Goal: Navigation & Orientation: Find specific page/section

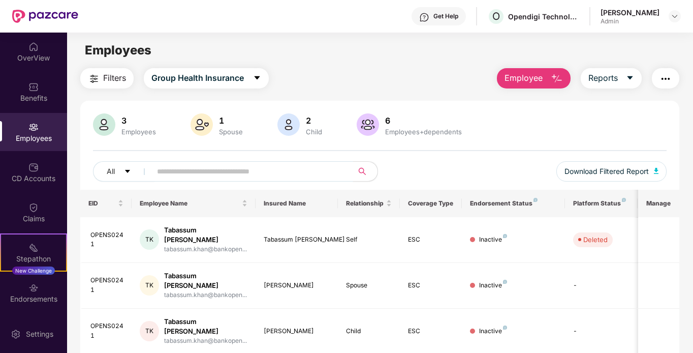
click at [282, 175] on input "text" at bounding box center [248, 171] width 182 height 15
type input "****"
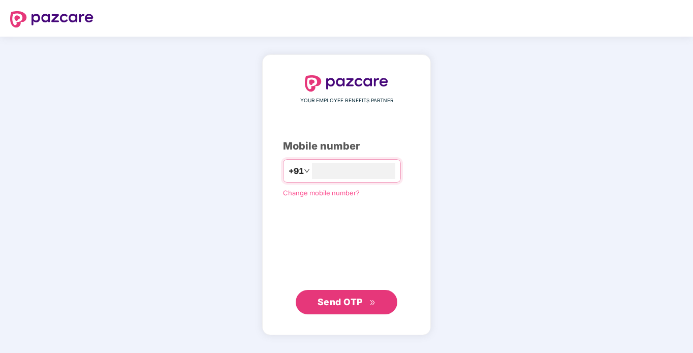
type input "**********"
click at [354, 298] on span "Send OTP" at bounding box center [340, 301] width 45 height 11
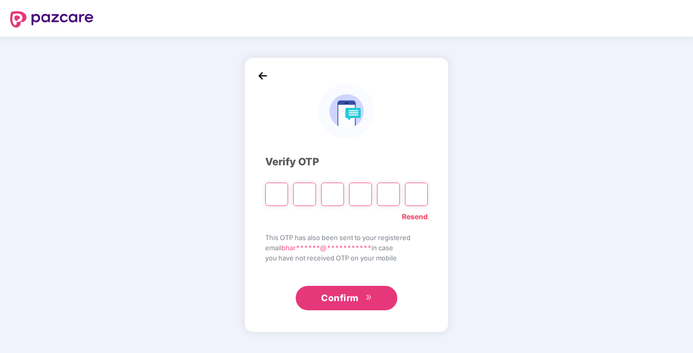
type input "*"
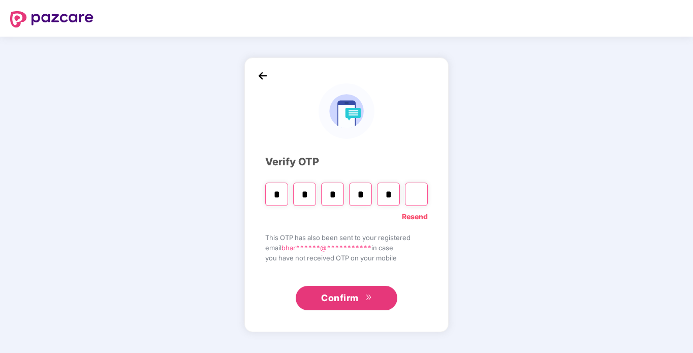
type input "*"
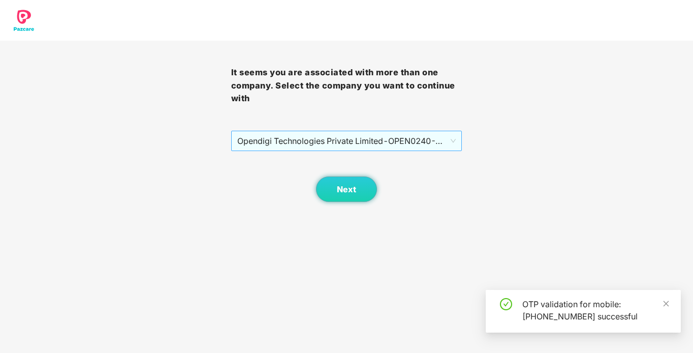
click at [380, 142] on span "Opendigi Technologies Private Limited - OPEN0240 - ADMIN" at bounding box center [346, 140] width 219 height 19
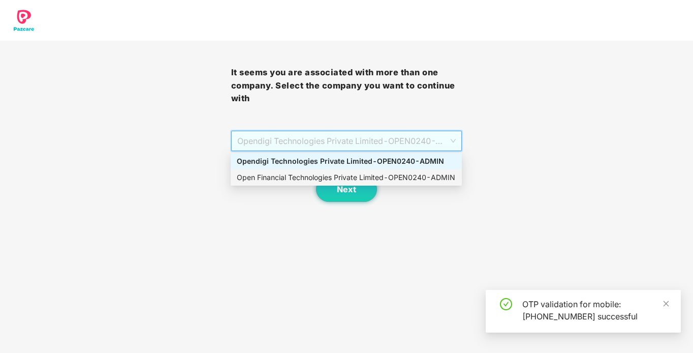
click at [375, 178] on div "Open Financial Technologies Private Limited - OPEN0240 - ADMIN" at bounding box center [346, 177] width 219 height 11
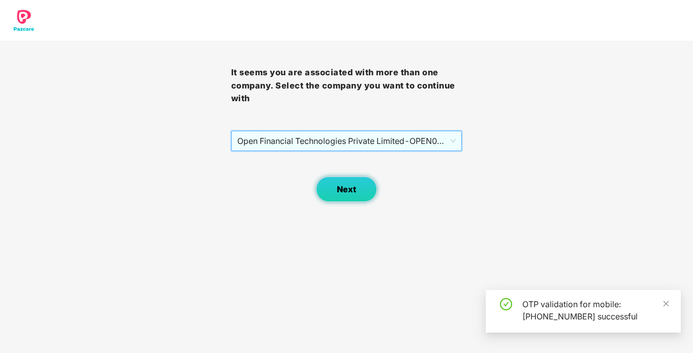
click at [361, 189] on button "Next" at bounding box center [346, 188] width 61 height 25
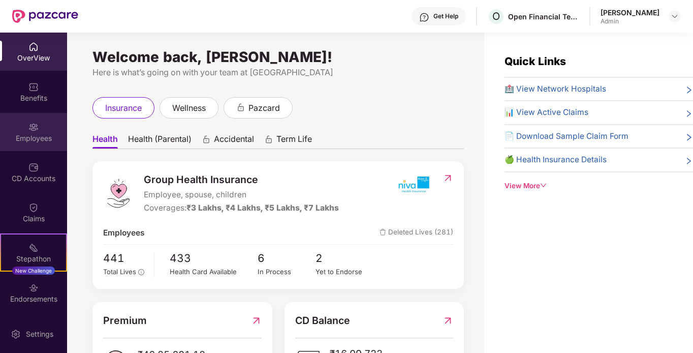
click at [35, 130] on img at bounding box center [33, 127] width 10 height 10
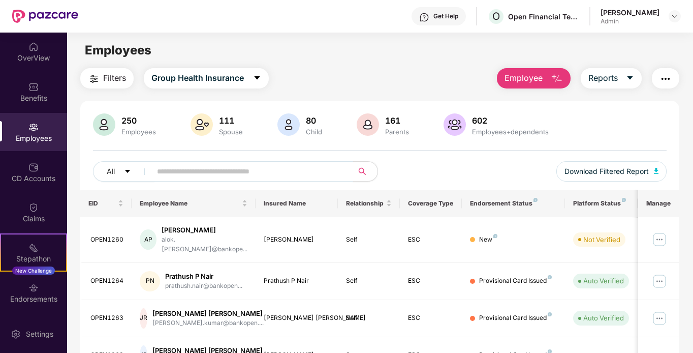
click at [258, 172] on input "text" at bounding box center [248, 171] width 182 height 15
